Goal: Task Accomplishment & Management: Use online tool/utility

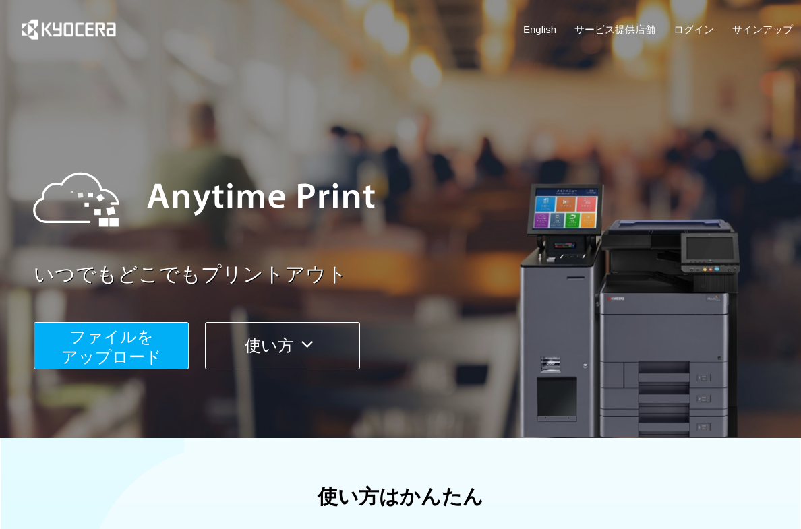
click at [146, 358] on span "ファイルを ​​アップロード" at bounding box center [111, 347] width 100 height 38
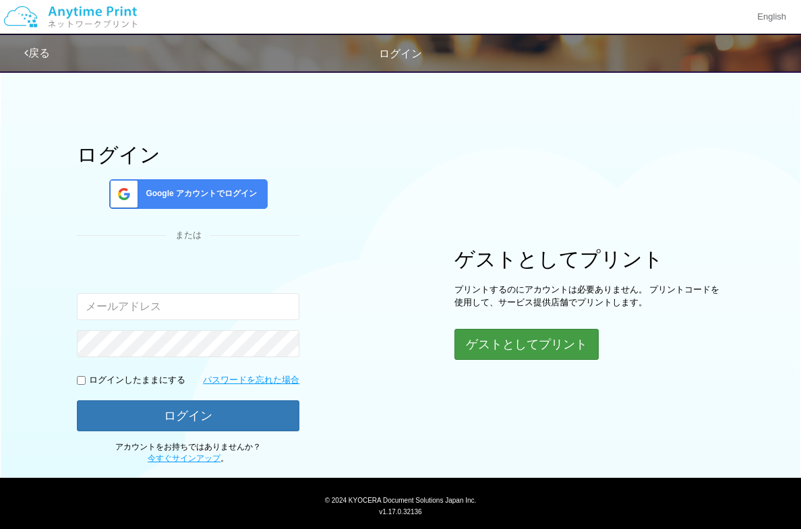
click at [510, 336] on button "ゲストとしてプリント" at bounding box center [526, 344] width 144 height 31
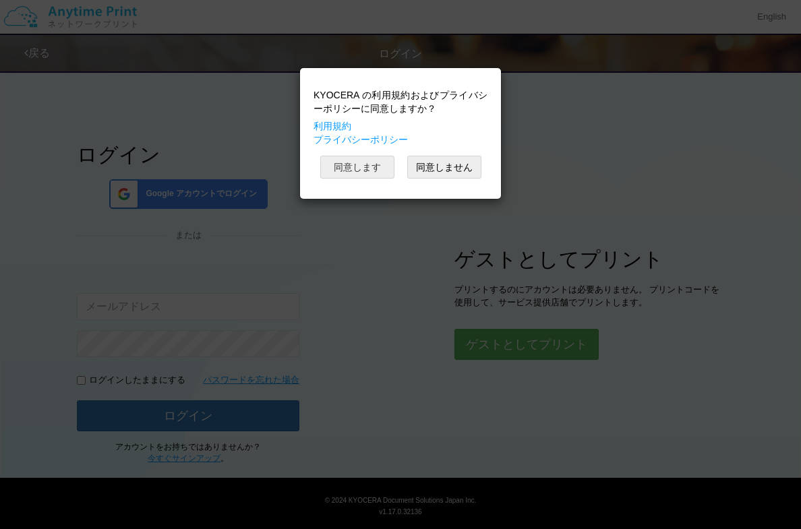
click at [347, 165] on button "同意します" at bounding box center [357, 167] width 74 height 23
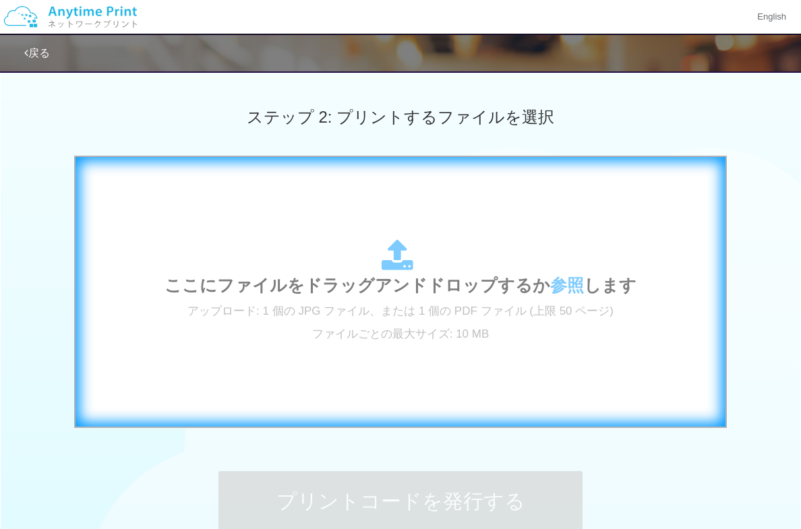
scroll to position [375, 0]
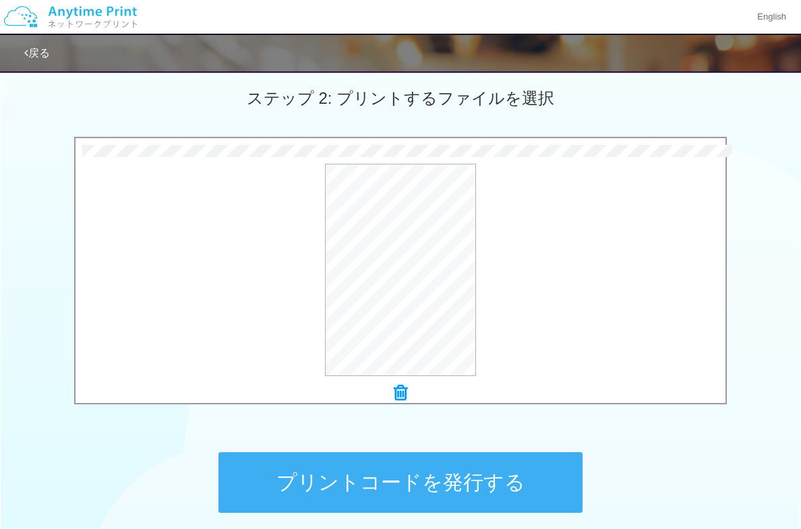
click at [396, 479] on button "プリントコードを発行する" at bounding box center [400, 482] width 364 height 61
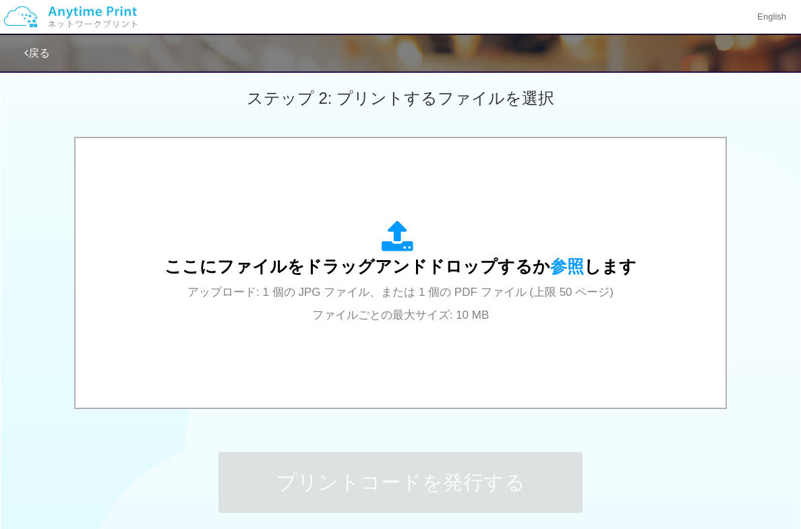
scroll to position [0, 0]
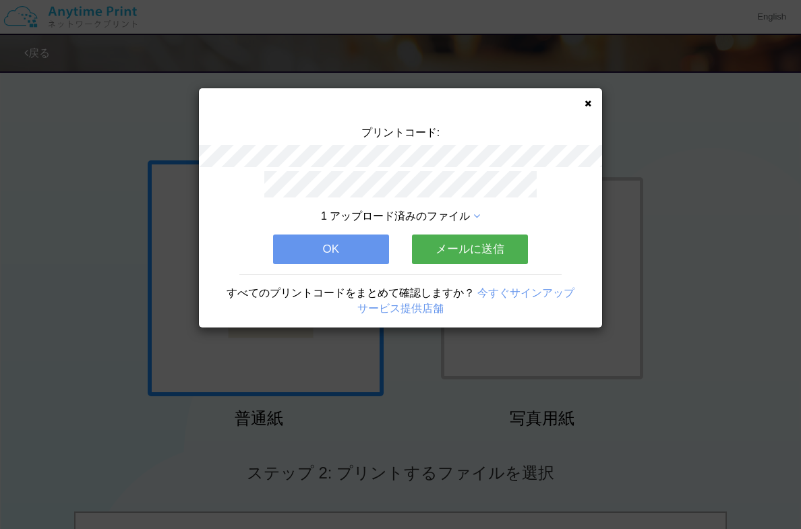
click at [371, 237] on button "OK" at bounding box center [331, 250] width 116 height 30
